Goal: Task Accomplishment & Management: Complete application form

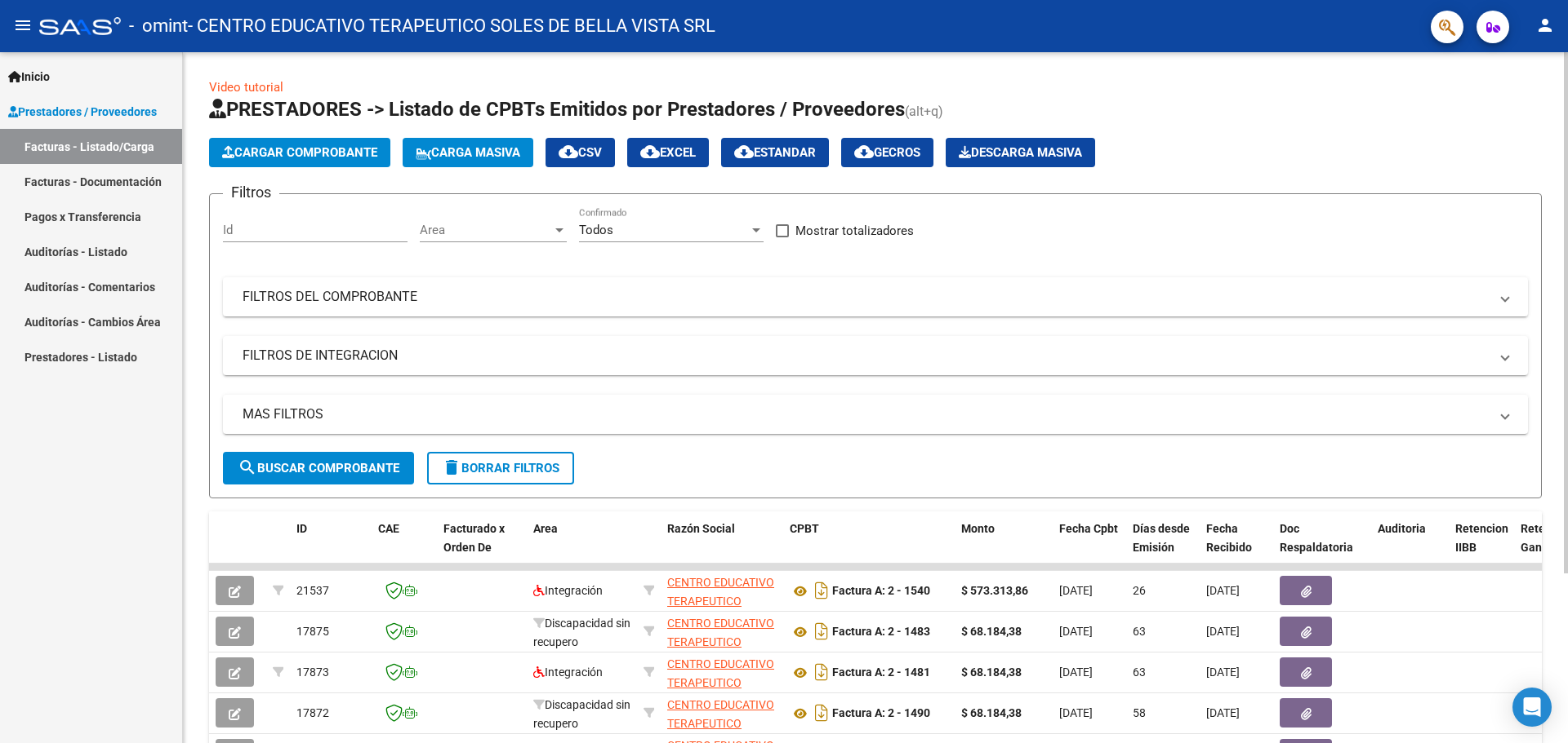
click at [322, 160] on button "Cargar Comprobante" at bounding box center [299, 153] width 182 height 30
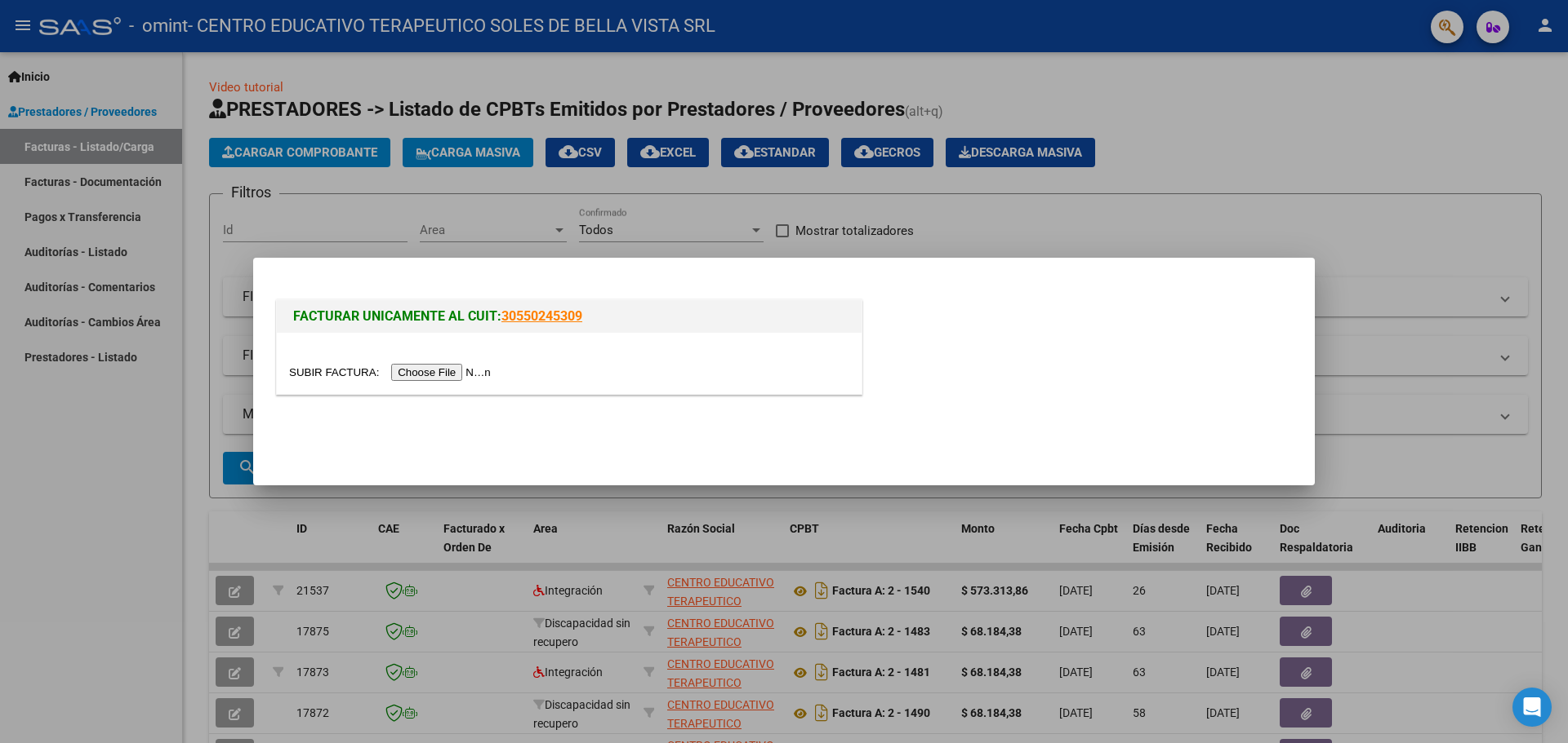
click at [485, 374] on input "file" at bounding box center [392, 372] width 207 height 17
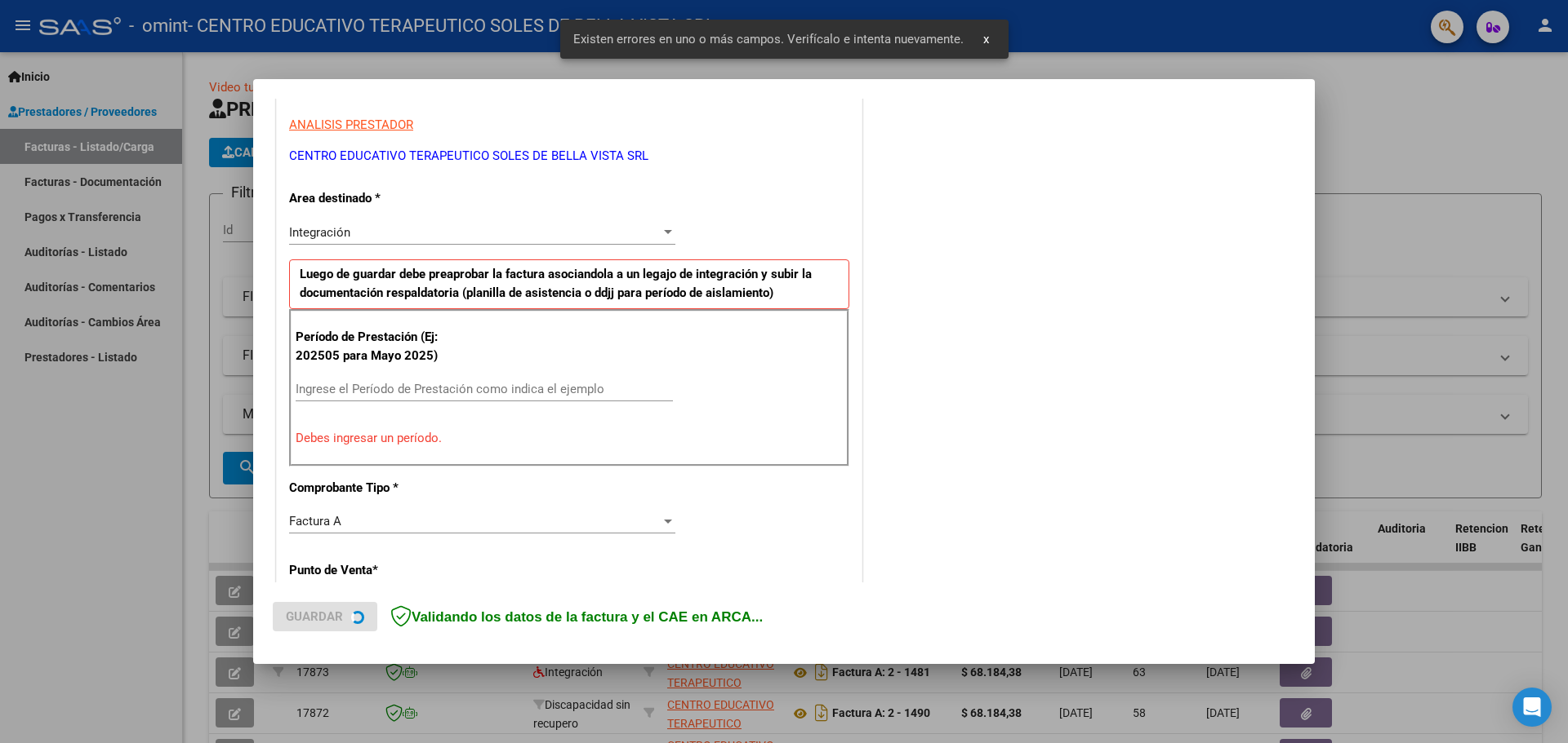
scroll to position [296, 0]
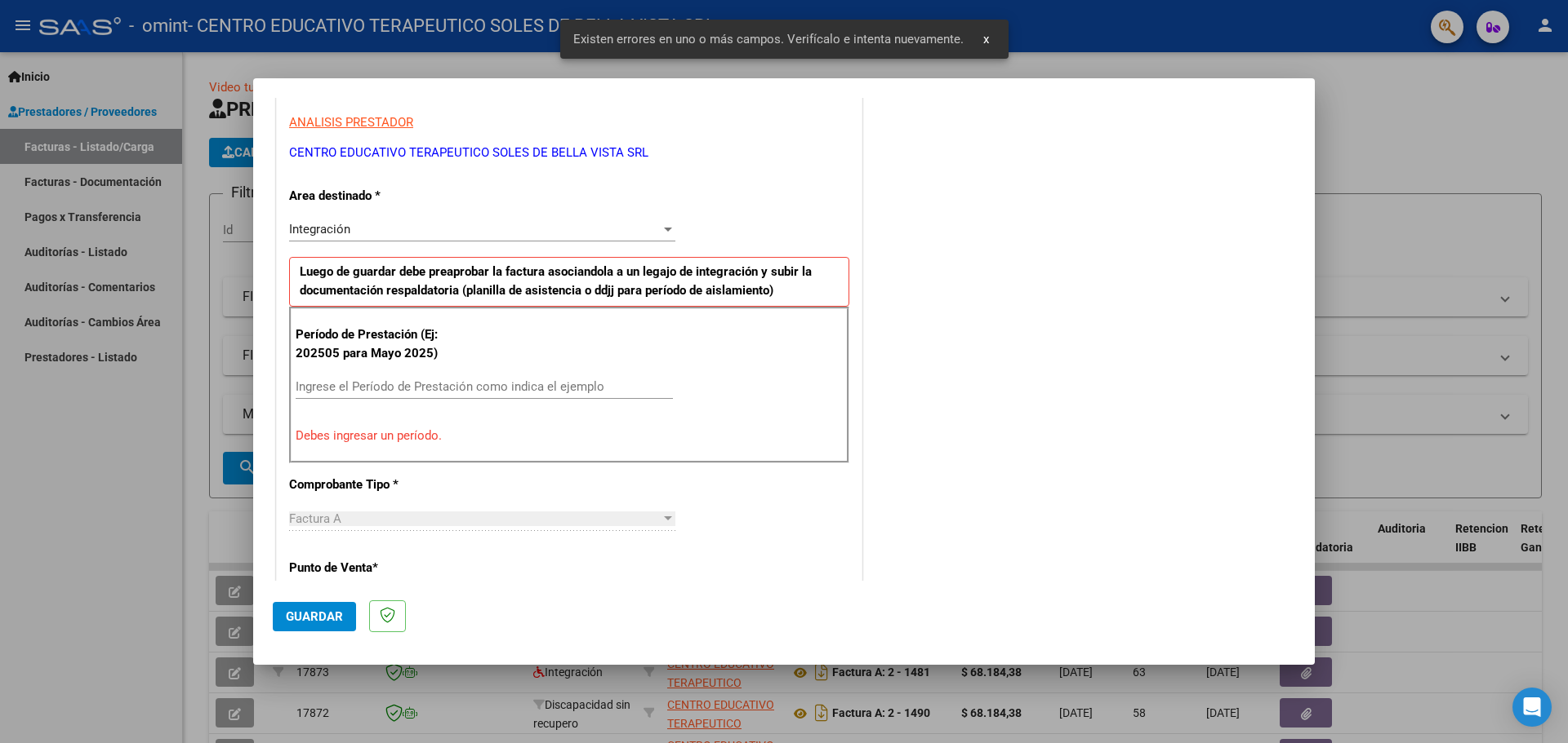
click at [465, 375] on div "Ingrese el Período de Prestación como indica el ejemplo" at bounding box center [484, 386] width 377 height 24
click at [465, 385] on input "Ingrese el Período de Prestación como indica el ejemplo" at bounding box center [484, 387] width 377 height 15
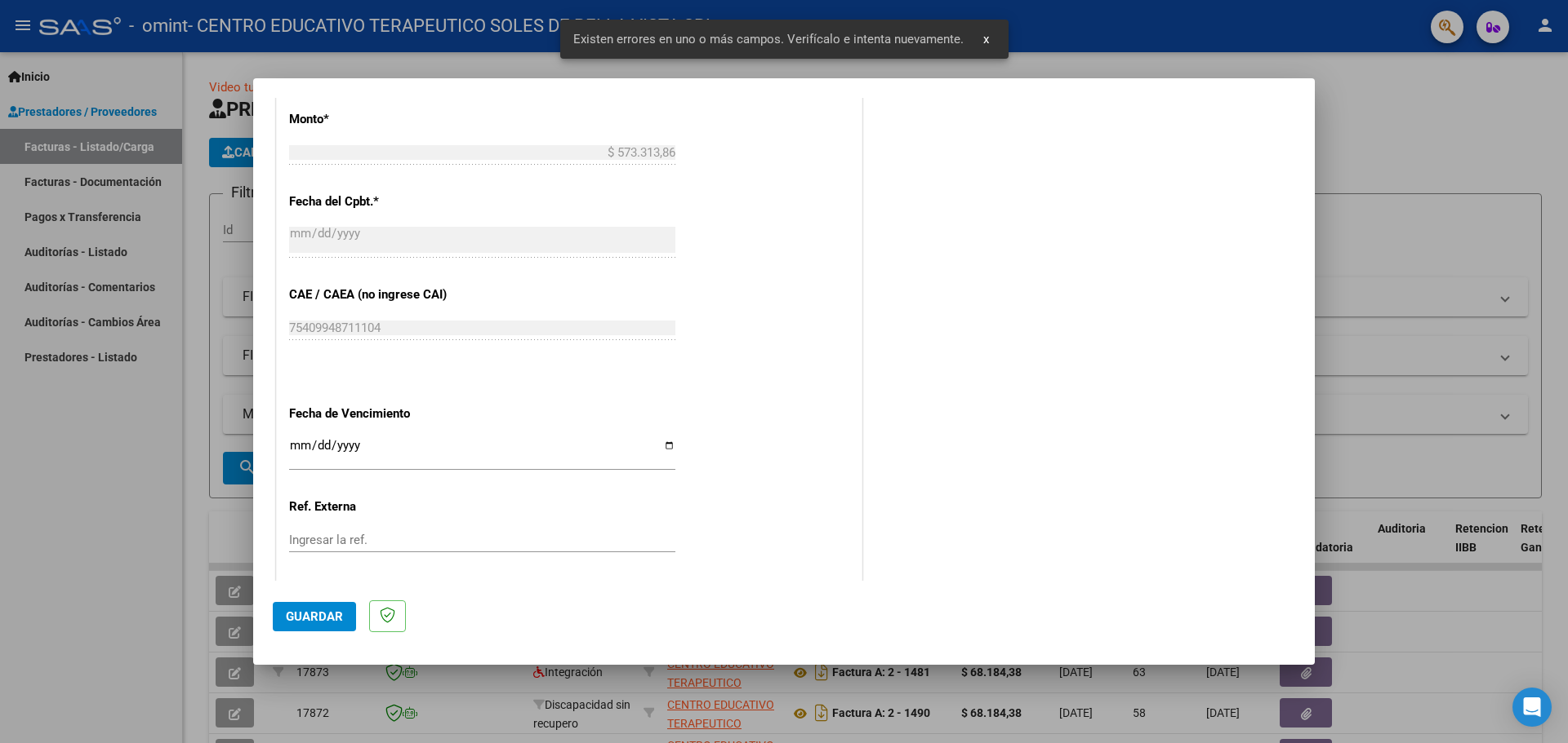
scroll to position [953, 0]
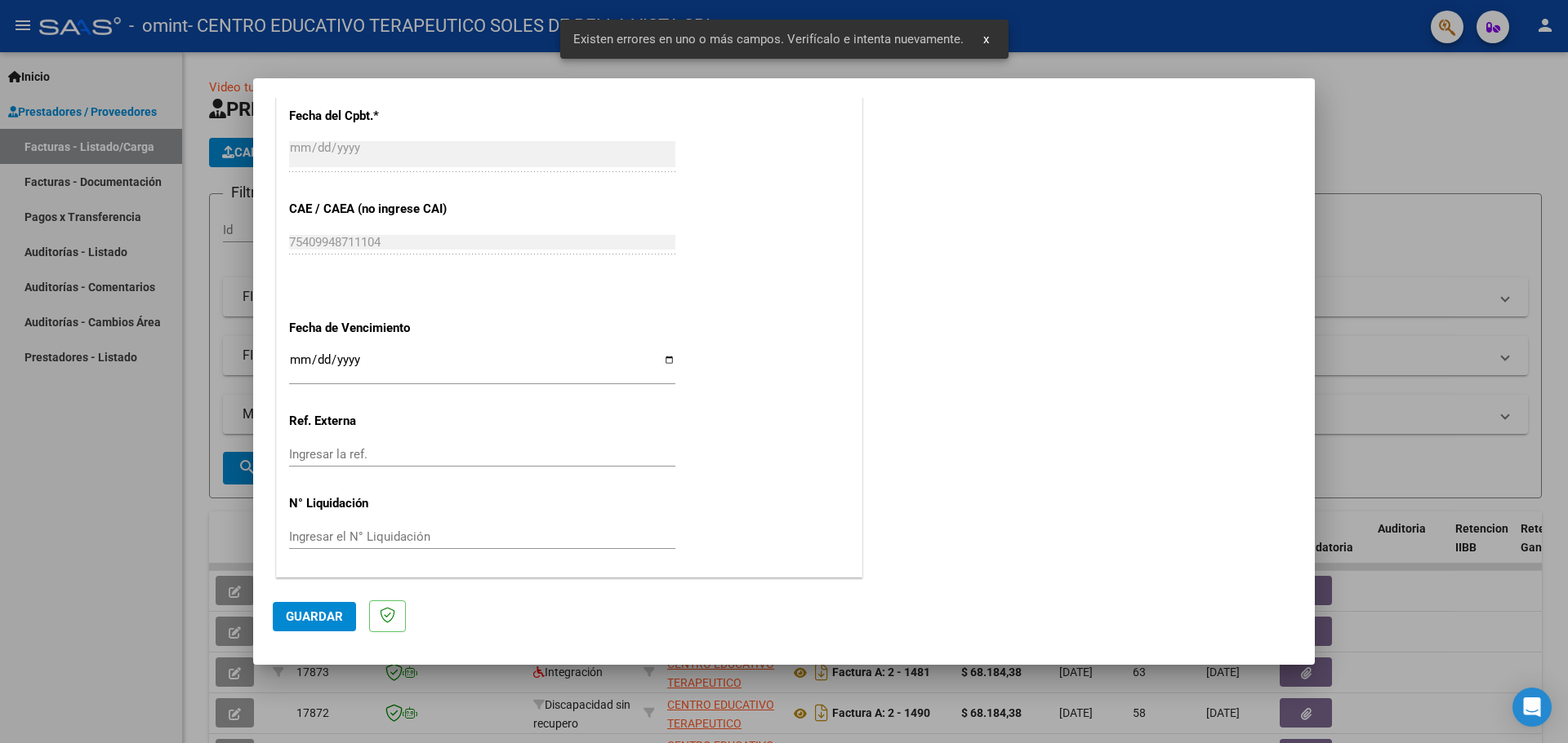
type input "202509"
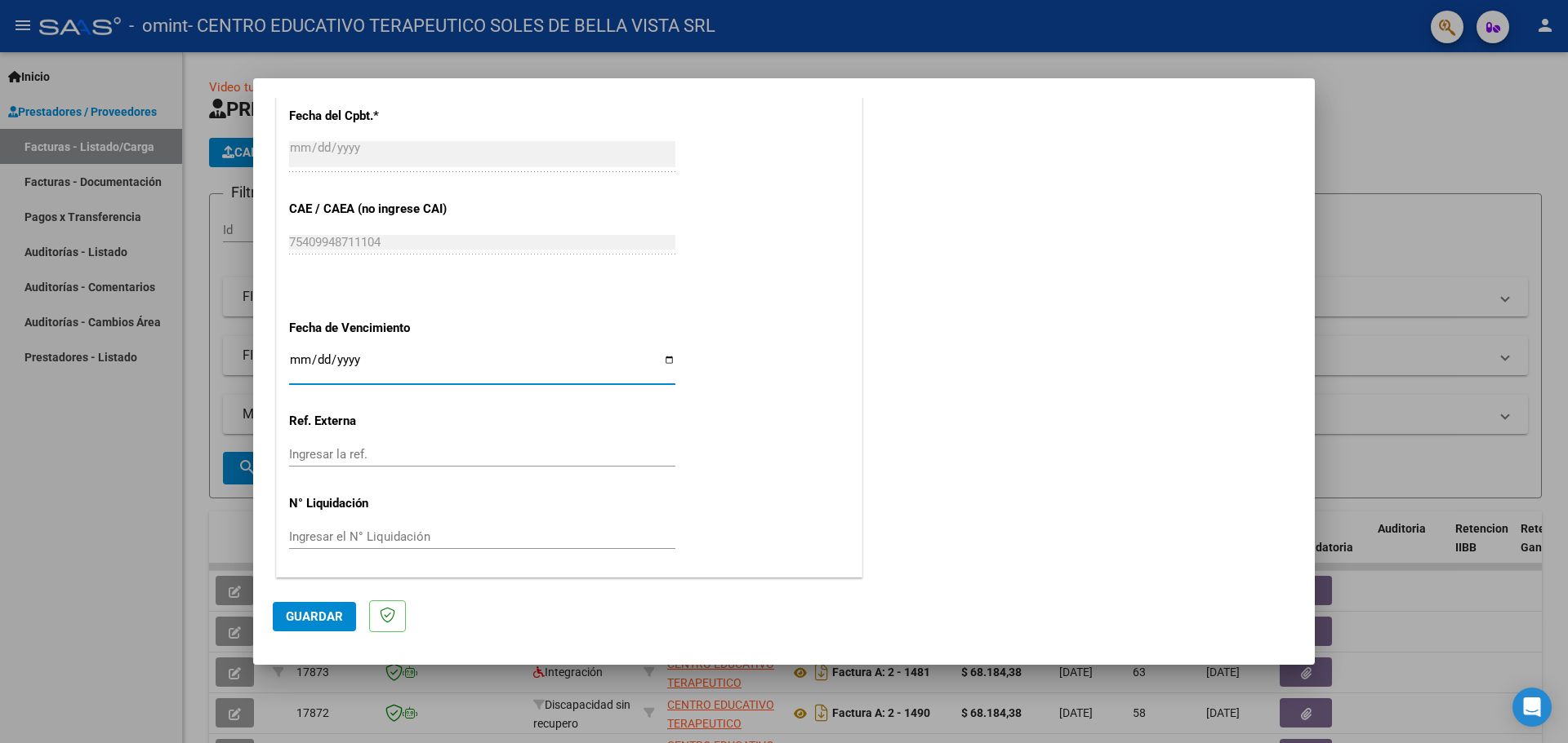
click at [299, 362] on input "Ingresar la fecha" at bounding box center [482, 367] width 387 height 26
type input "[DATE]"
click at [288, 616] on span "Guardar" at bounding box center [314, 617] width 57 height 15
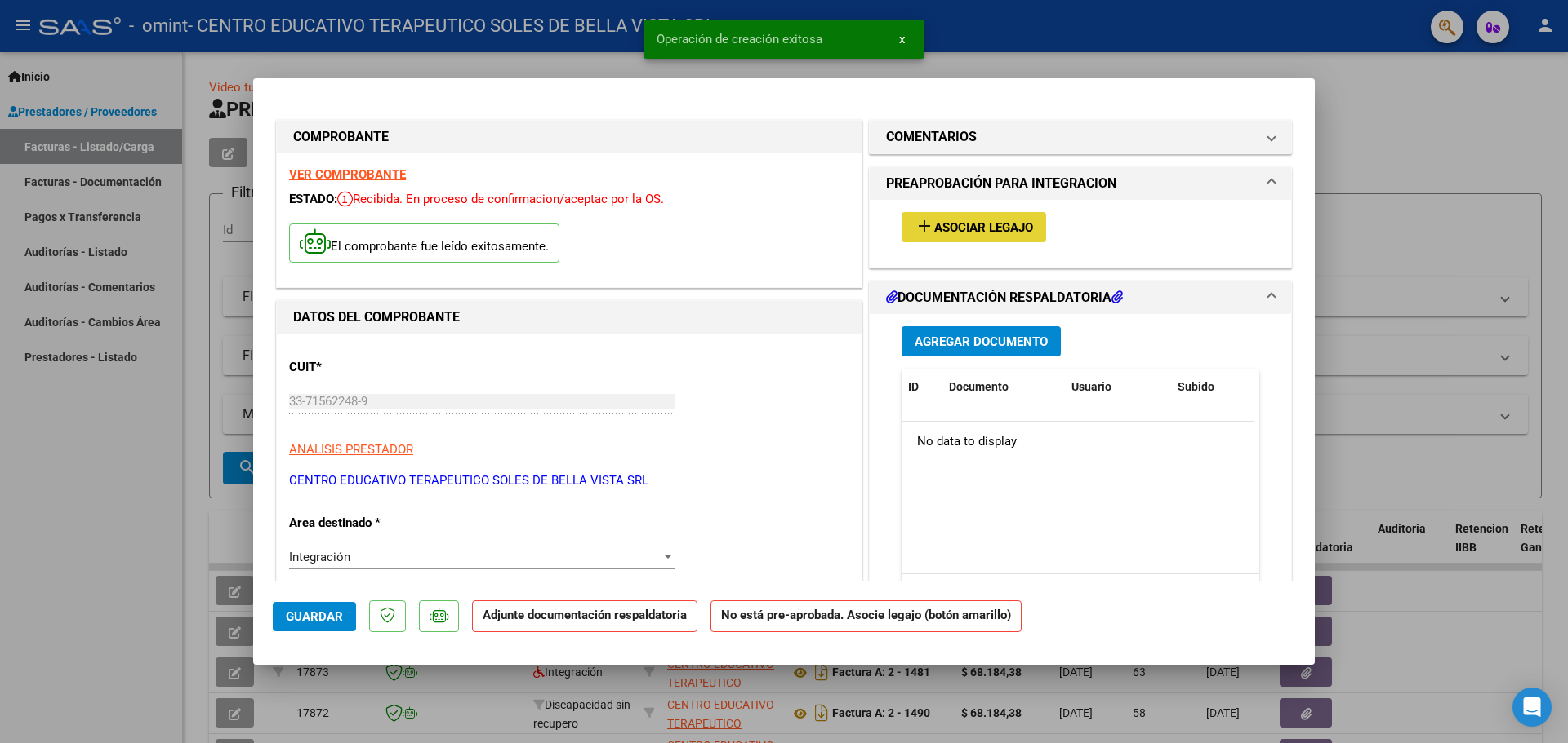
click at [922, 238] on button "add Asociar Legajo" at bounding box center [974, 227] width 144 height 30
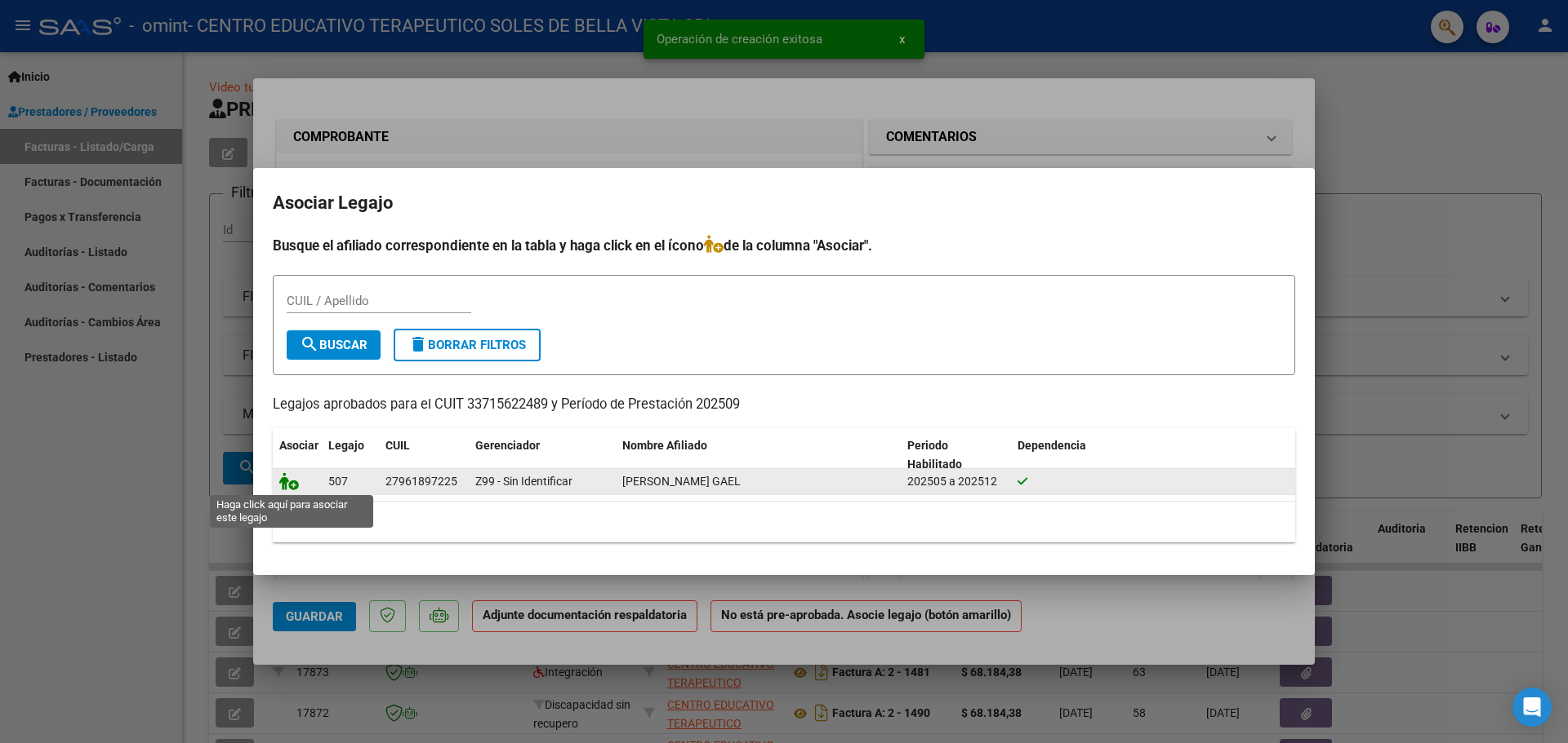
click at [285, 482] on icon at bounding box center [289, 480] width 20 height 18
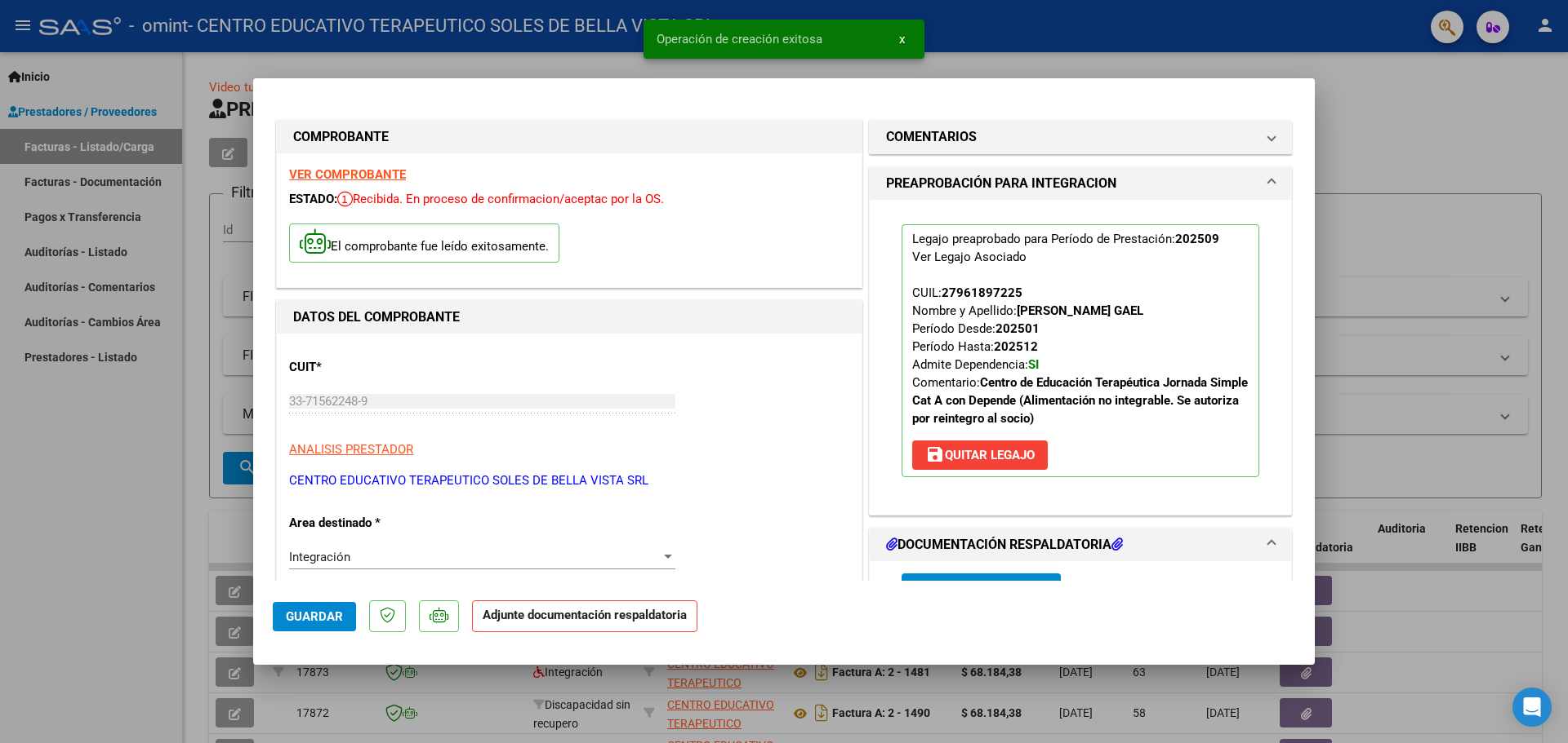
scroll to position [245, 0]
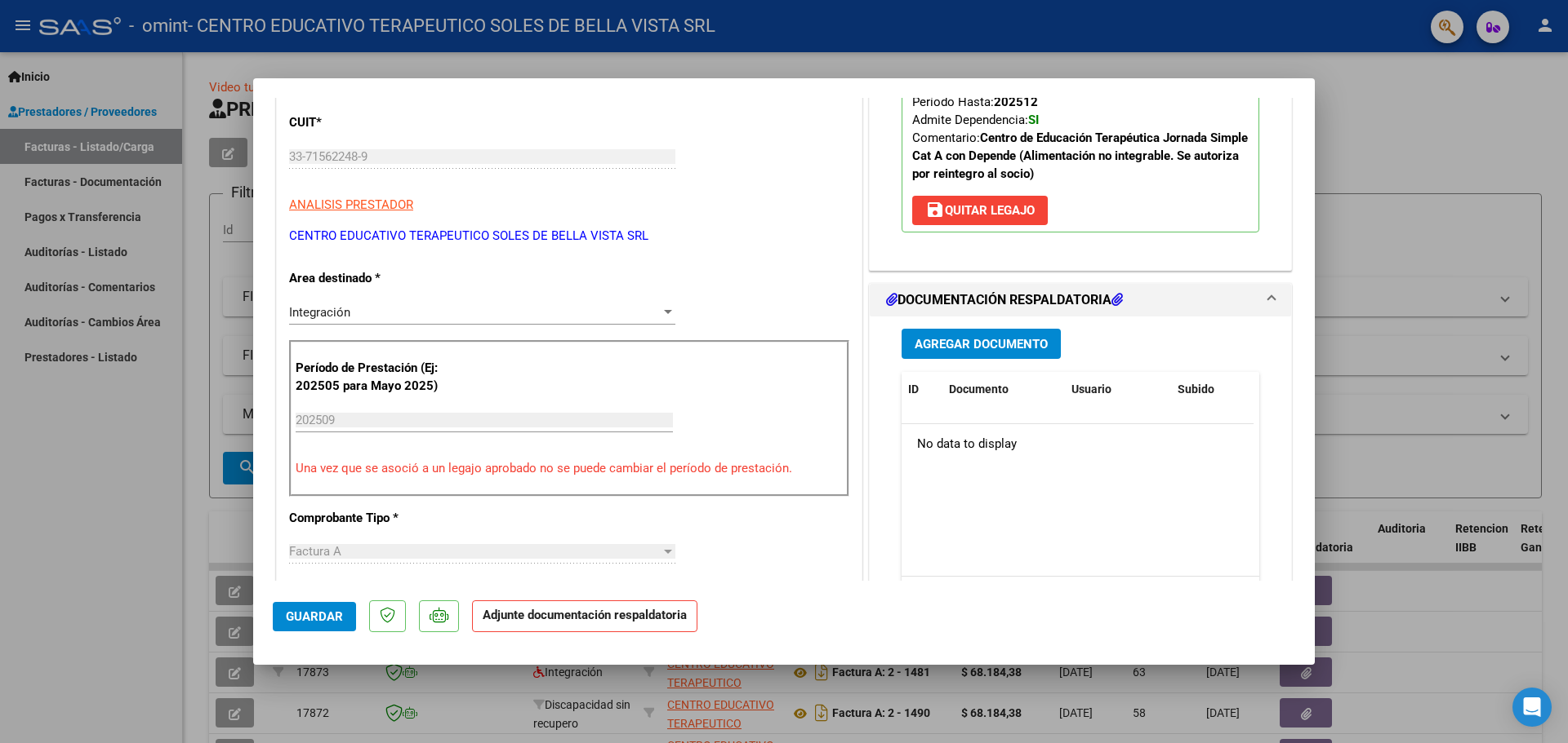
click at [982, 352] on button "Agregar Documento" at bounding box center [981, 344] width 159 height 30
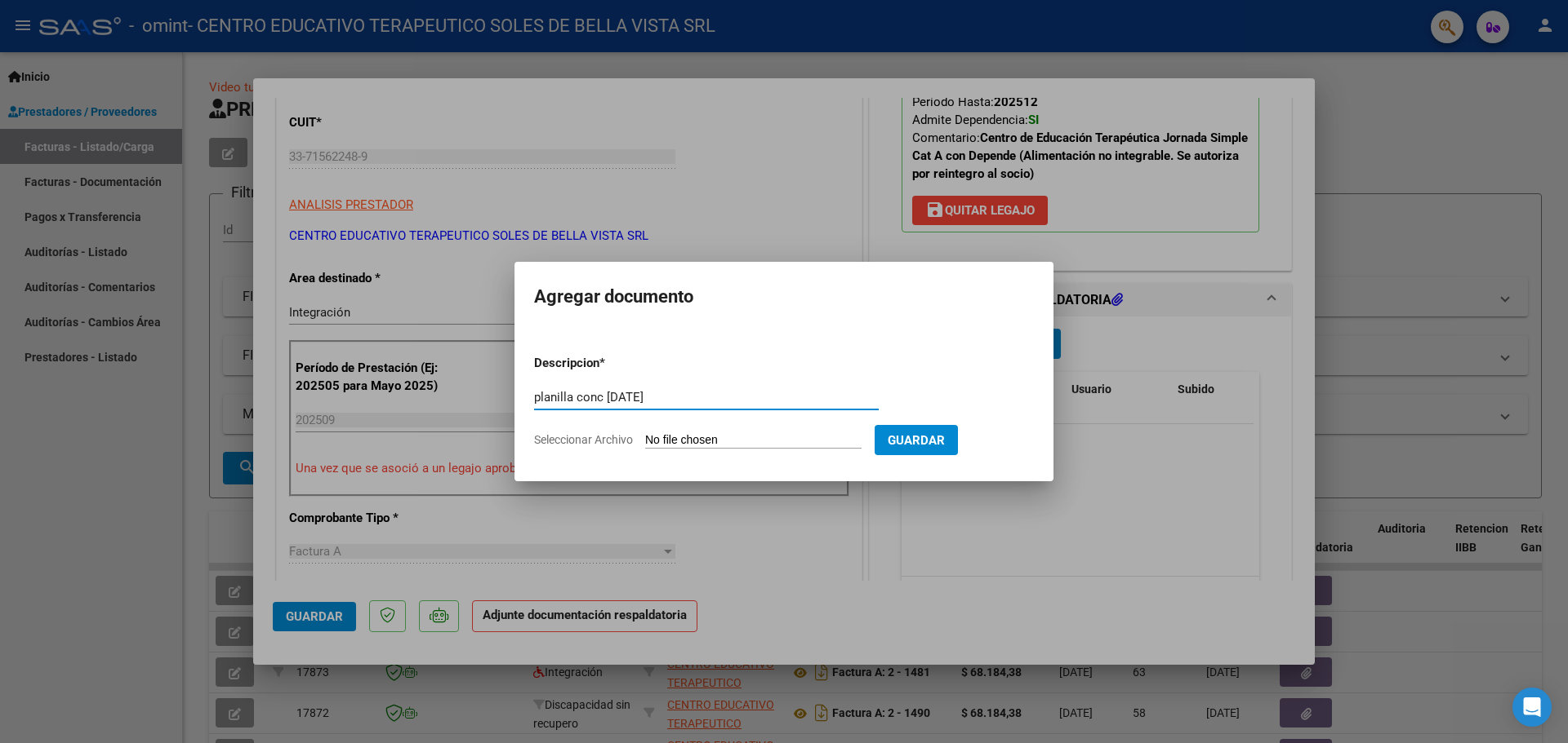
type input "planilla conc [DATE]"
click at [727, 441] on input "Seleccionar Archivo" at bounding box center [753, 440] width 216 height 16
type input "C:\fakepath\PLANILLA CONC [DATE].pdf"
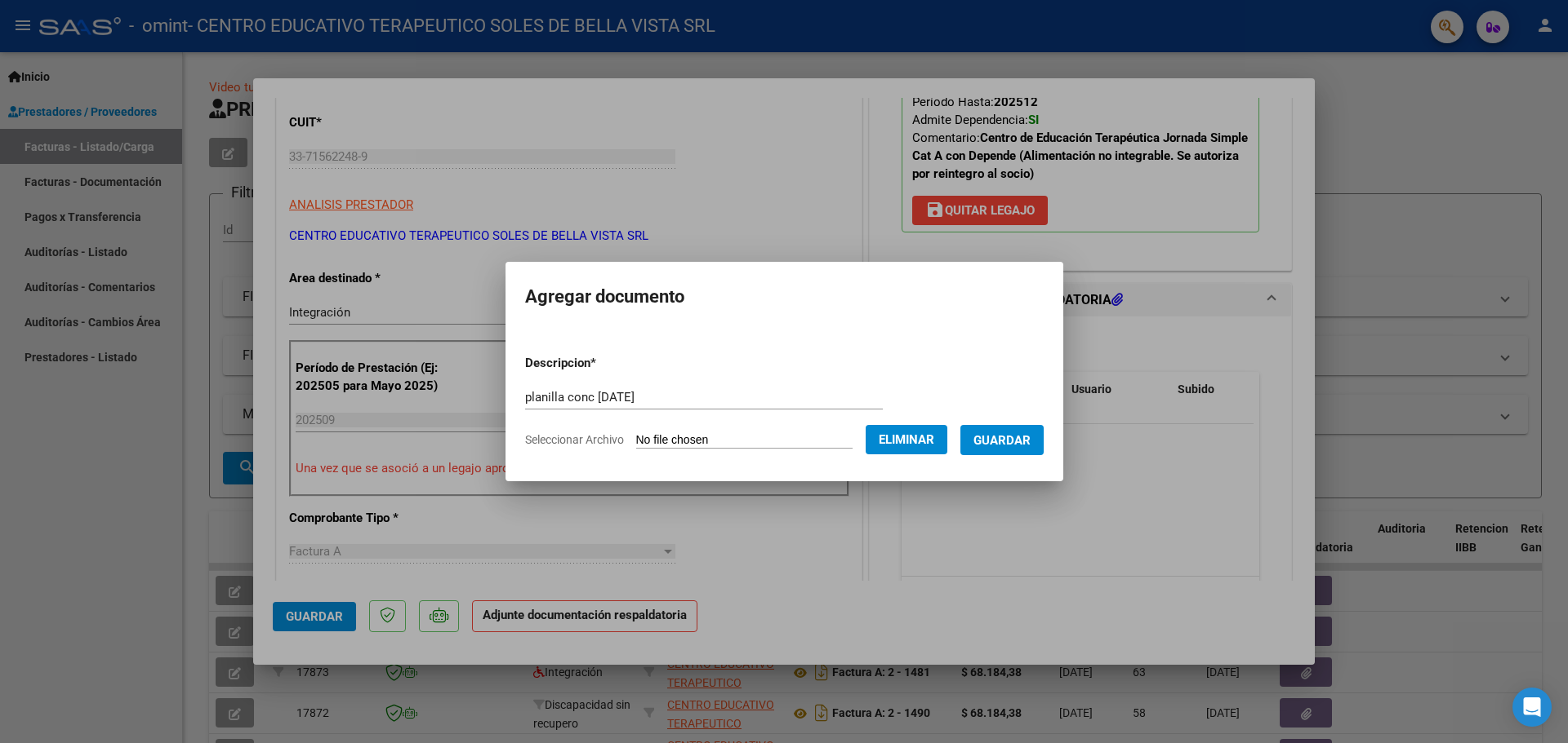
click at [1028, 440] on span "Guardar" at bounding box center [1002, 440] width 57 height 15
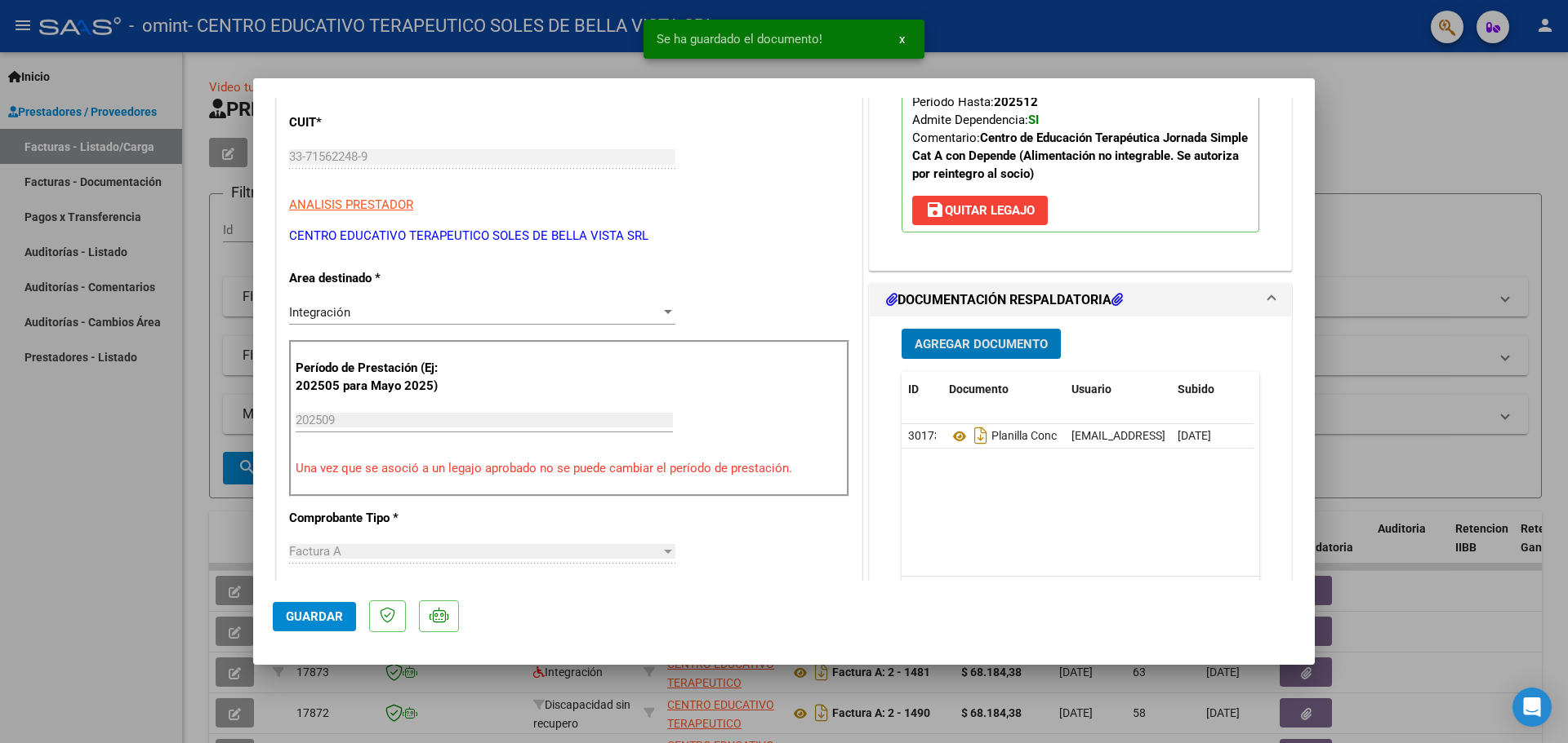
click at [335, 617] on span "Guardar" at bounding box center [314, 617] width 57 height 15
click at [0, 480] on div at bounding box center [784, 372] width 1568 height 743
